Goal: Task Accomplishment & Management: Use online tool/utility

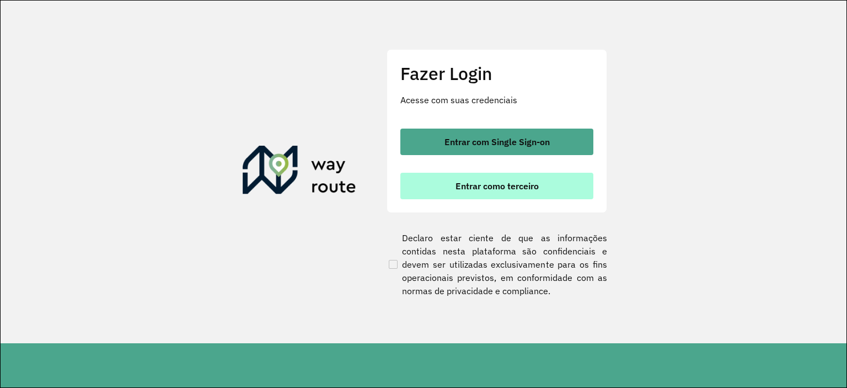
click at [429, 198] on button "Entrar como terceiro" at bounding box center [497, 186] width 193 height 26
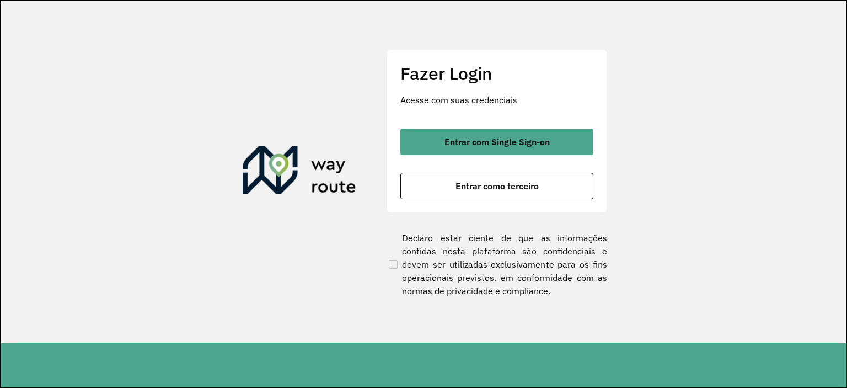
click at [820, 216] on section "Fazer Login Acesse com suas credenciais Entrar com Single Sign-on Entrar como t…" at bounding box center [424, 172] width 846 height 343
drag, startPoint x: 652, startPoint y: 1, endPoint x: 765, endPoint y: 59, distance: 127.1
click at [744, 63] on section "Fazer Login Acesse com suas credenciais Entrar com Single Sign-on Entrar como t…" at bounding box center [424, 172] width 846 height 343
click at [760, 102] on section "Fazer Login Acesse com suas credenciais Entrar com Single Sign-on Entrar como t…" at bounding box center [424, 172] width 846 height 343
click at [783, 94] on section "Fazer Login Acesse com suas credenciais Entrar com Single Sign-on Entrar como t…" at bounding box center [424, 172] width 846 height 343
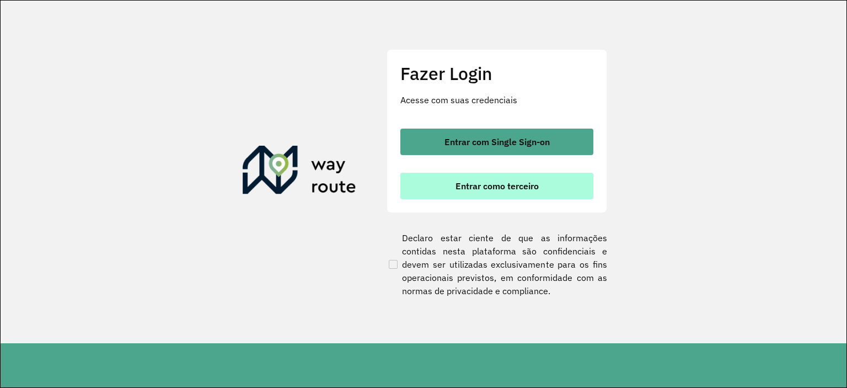
click at [491, 182] on span "Entrar como terceiro" at bounding box center [497, 186] width 83 height 9
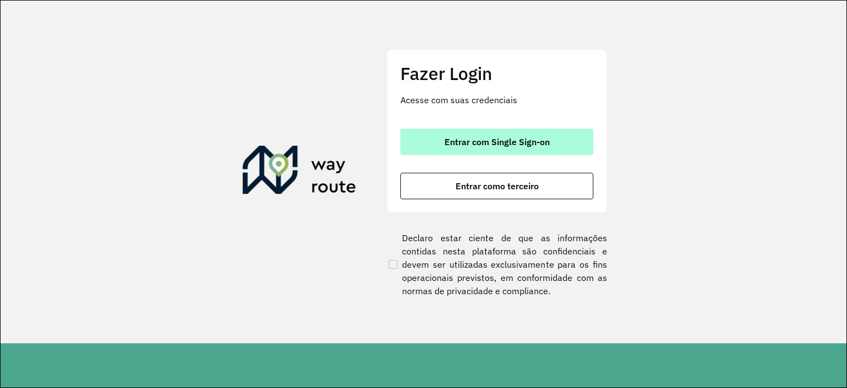
click at [502, 141] on span "Entrar com Single Sign-on" at bounding box center [497, 141] width 105 height 9
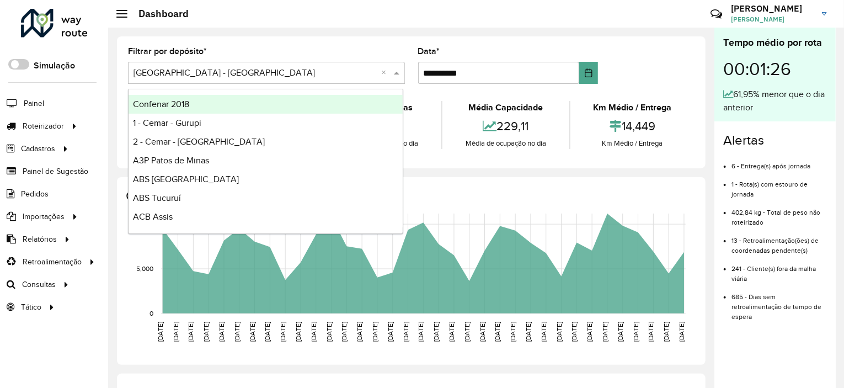
click at [397, 72] on span at bounding box center [398, 72] width 14 height 13
click at [189, 71] on input "text" at bounding box center [256, 73] width 244 height 13
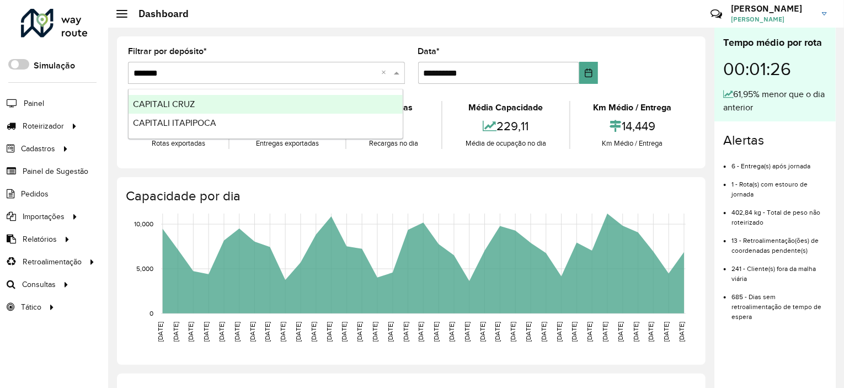
type input "******"
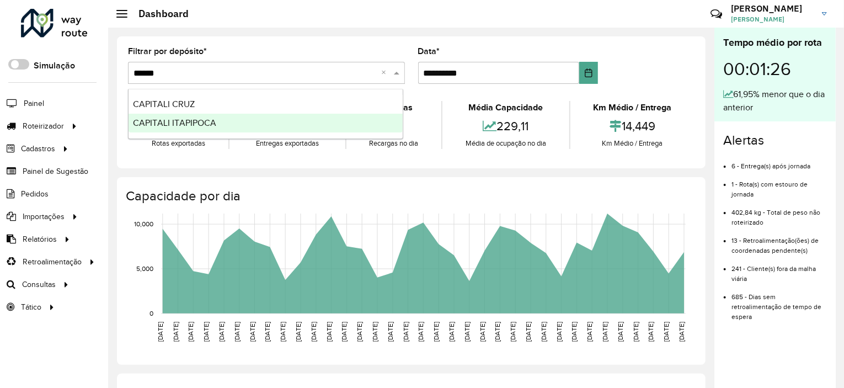
click at [167, 125] on span "CAPITALI ITAPIPOCA" at bounding box center [174, 122] width 83 height 9
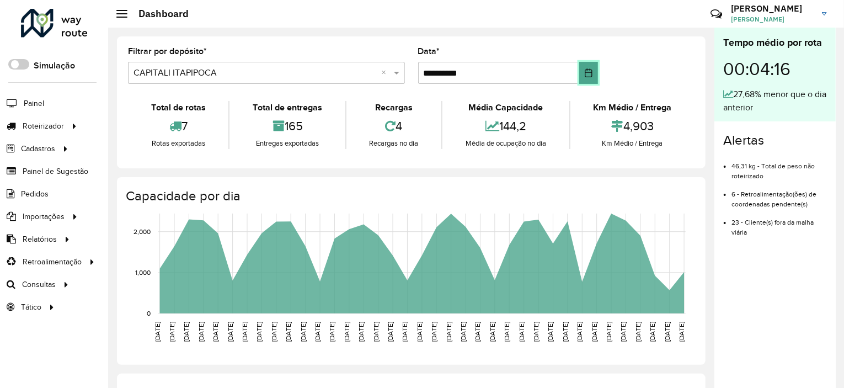
click at [585, 73] on icon "Choose Date" at bounding box center [588, 72] width 7 height 9
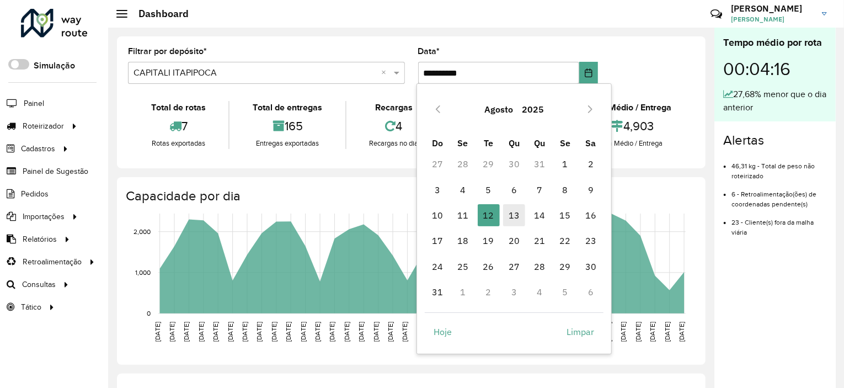
click at [519, 212] on span "13" at bounding box center [514, 215] width 22 height 22
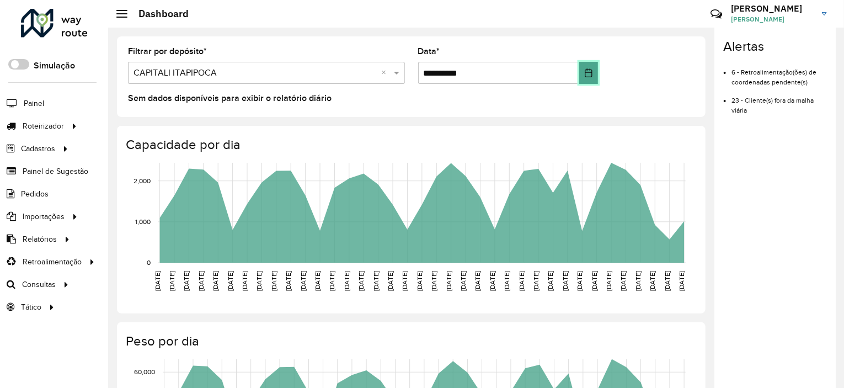
click at [585, 73] on icon "Choose Date" at bounding box center [588, 72] width 9 height 9
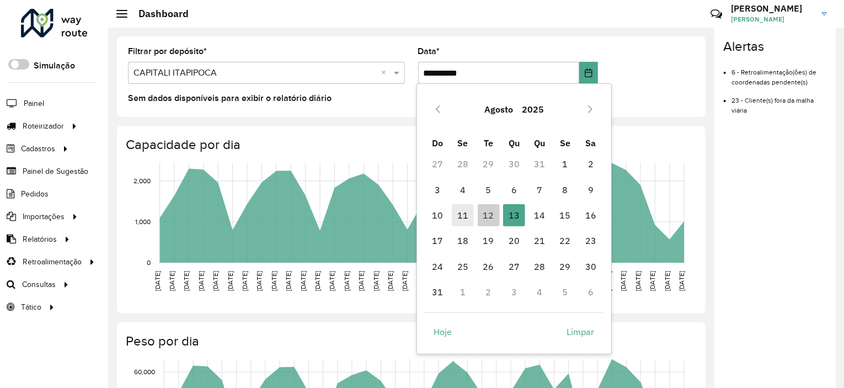
click at [457, 216] on span "11" at bounding box center [463, 215] width 22 height 22
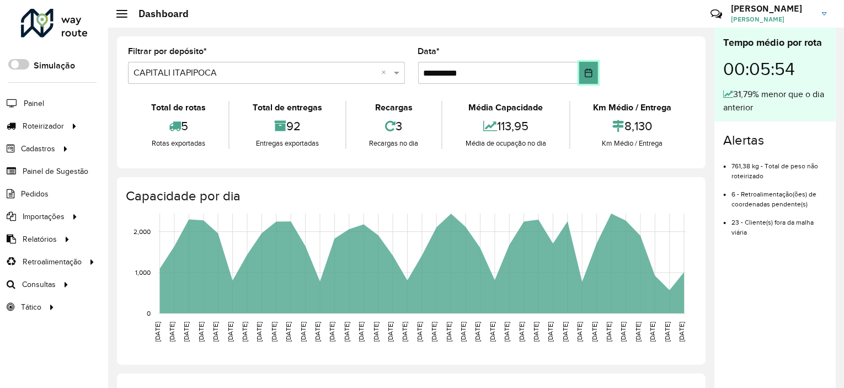
click at [594, 79] on button "Choose Date" at bounding box center [588, 73] width 19 height 22
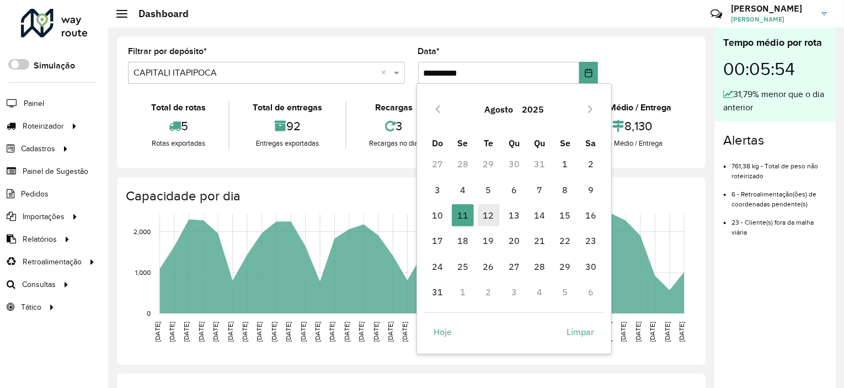
click at [492, 215] on span "12" at bounding box center [489, 215] width 22 height 22
type input "**********"
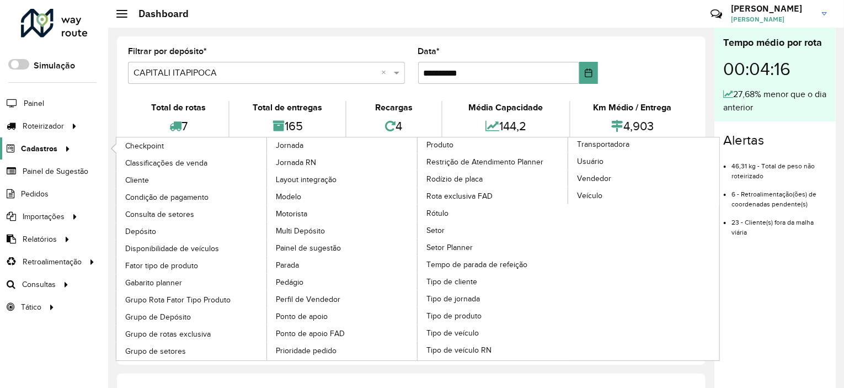
click at [47, 154] on link "Cadastros" at bounding box center [37, 148] width 74 height 22
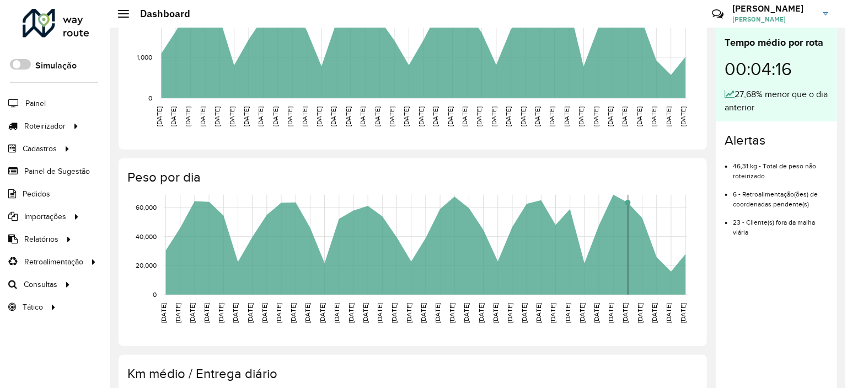
scroll to position [221, 0]
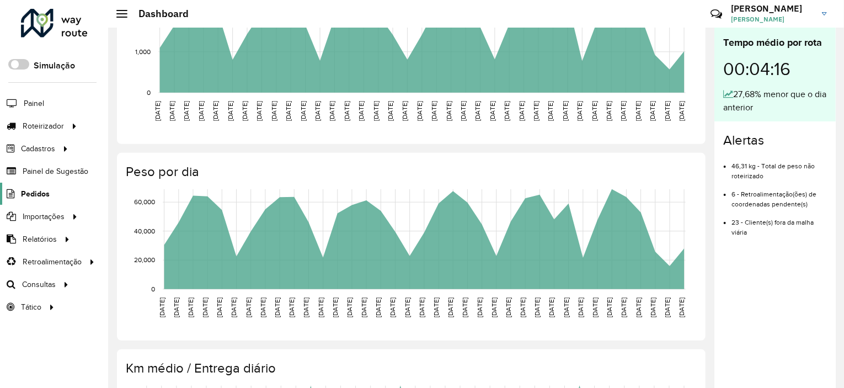
click at [45, 191] on span "Pedidos" at bounding box center [35, 194] width 29 height 12
